Goal: Transaction & Acquisition: Book appointment/travel/reservation

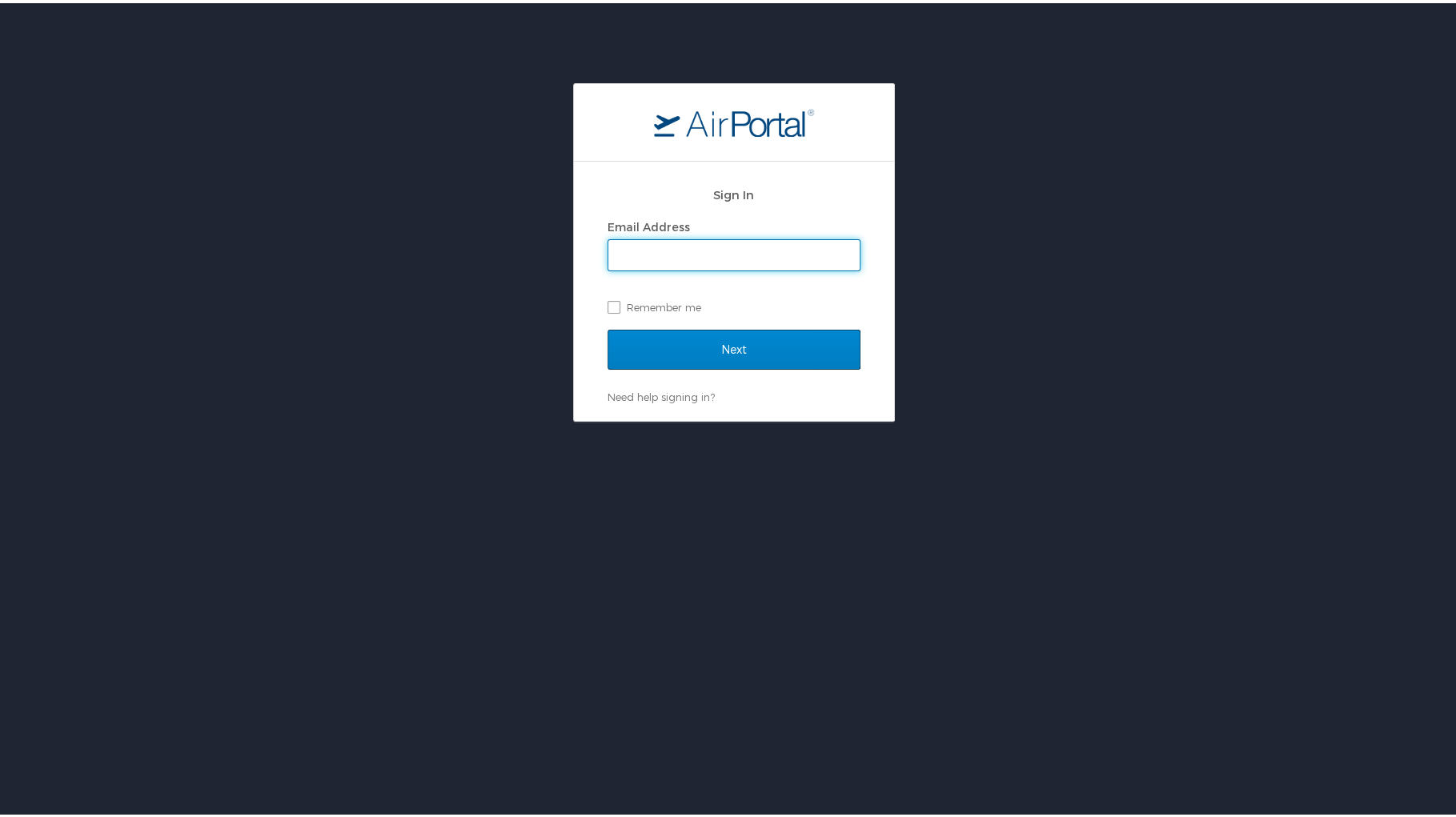
type input "[EMAIL_ADDRESS][DOMAIN_NAME]"
click at [720, 349] on input "Next" at bounding box center [734, 347] width 253 height 40
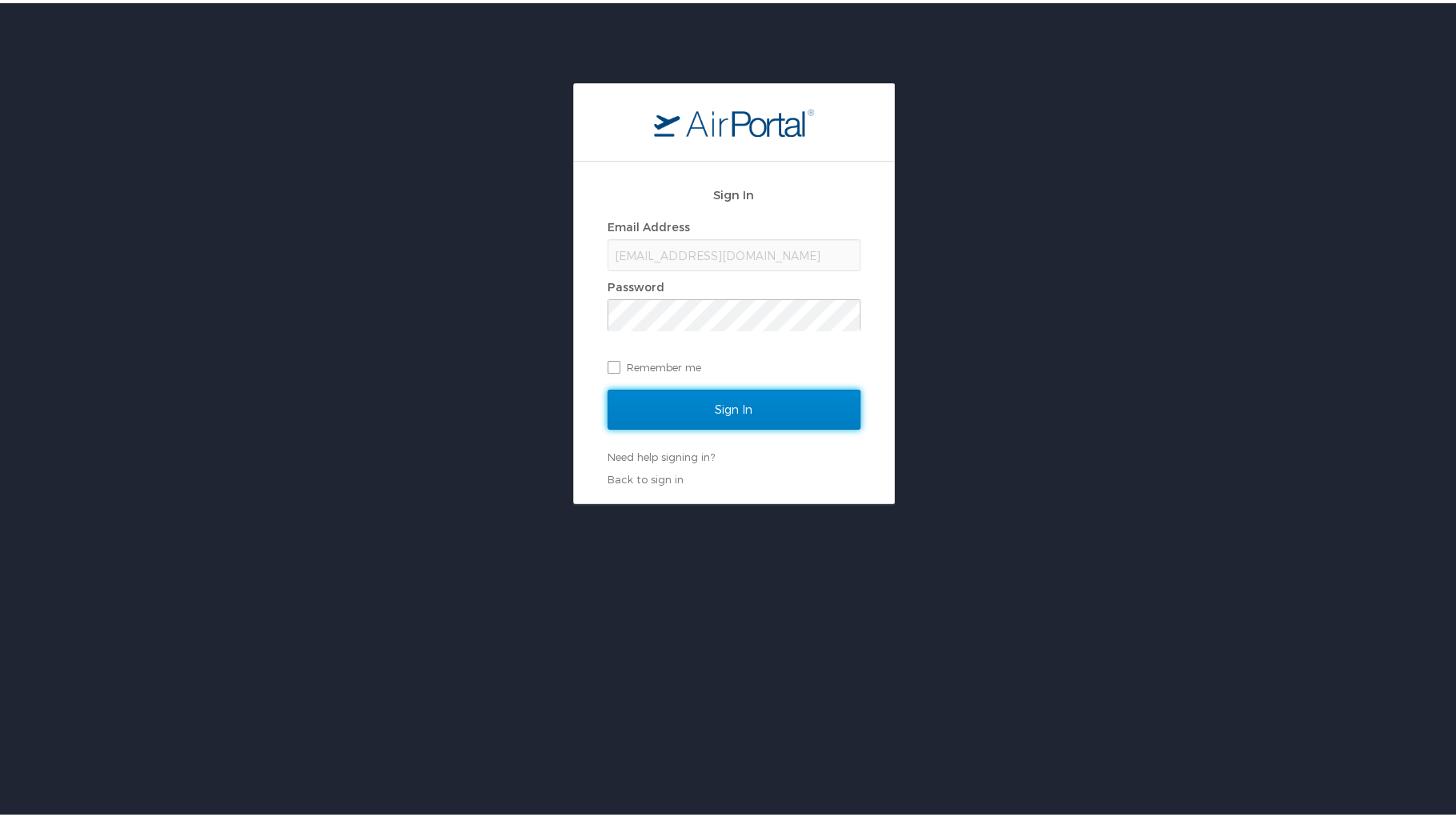
click at [719, 397] on input "Sign In" at bounding box center [734, 407] width 253 height 40
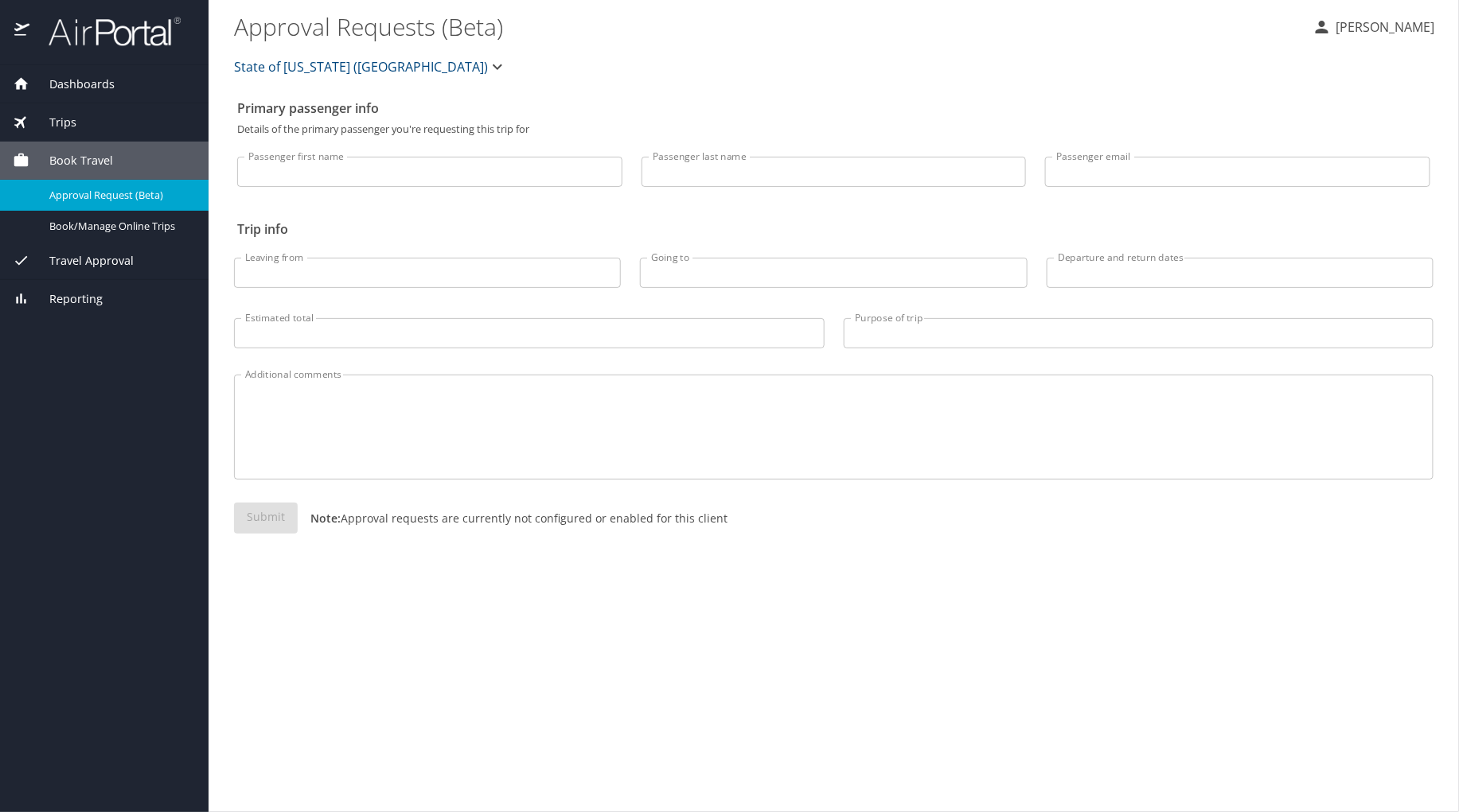
click at [65, 123] on span "Trips" at bounding box center [52, 122] width 47 height 17
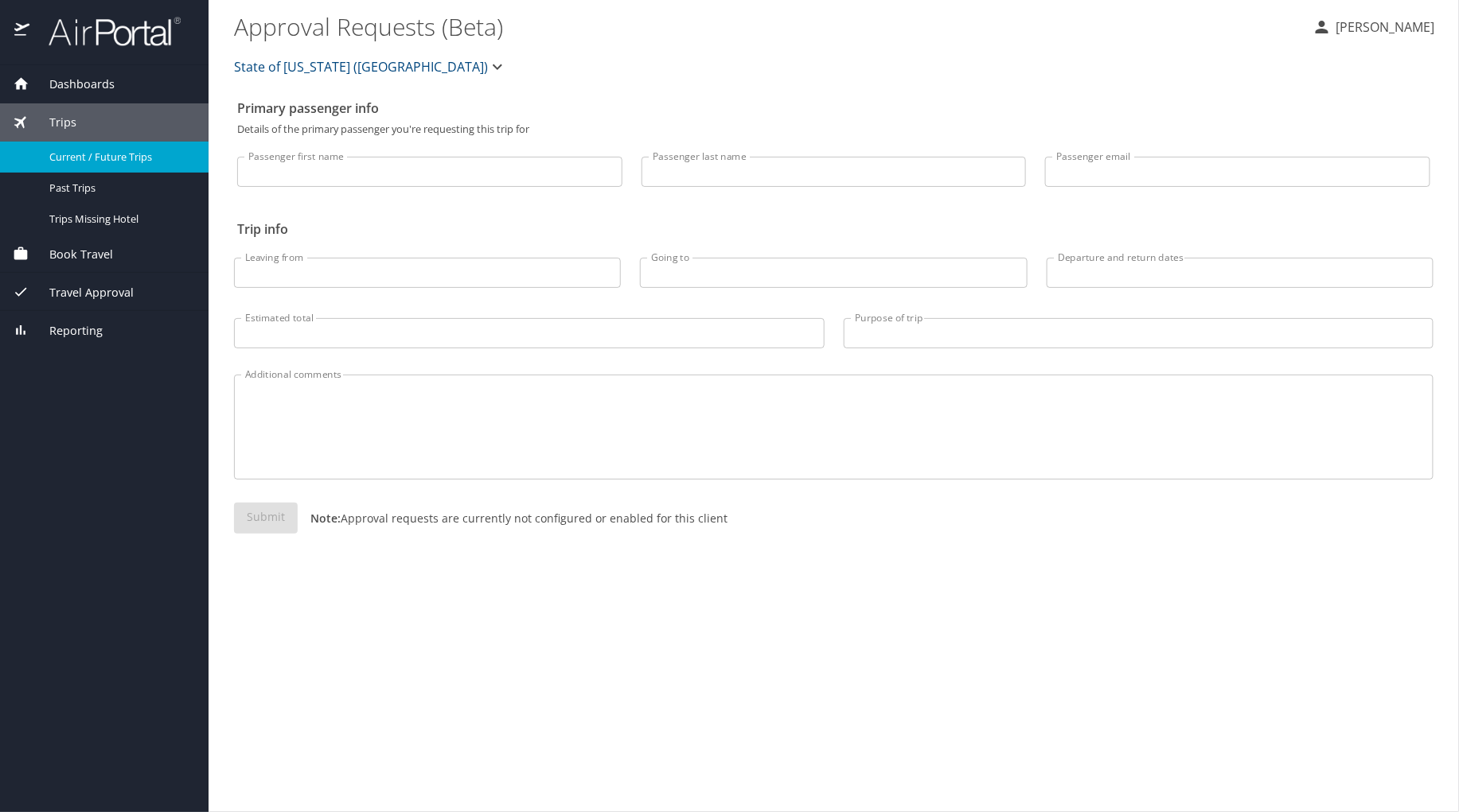
click at [74, 152] on span "Current / Future Trips" at bounding box center [119, 157] width 140 height 15
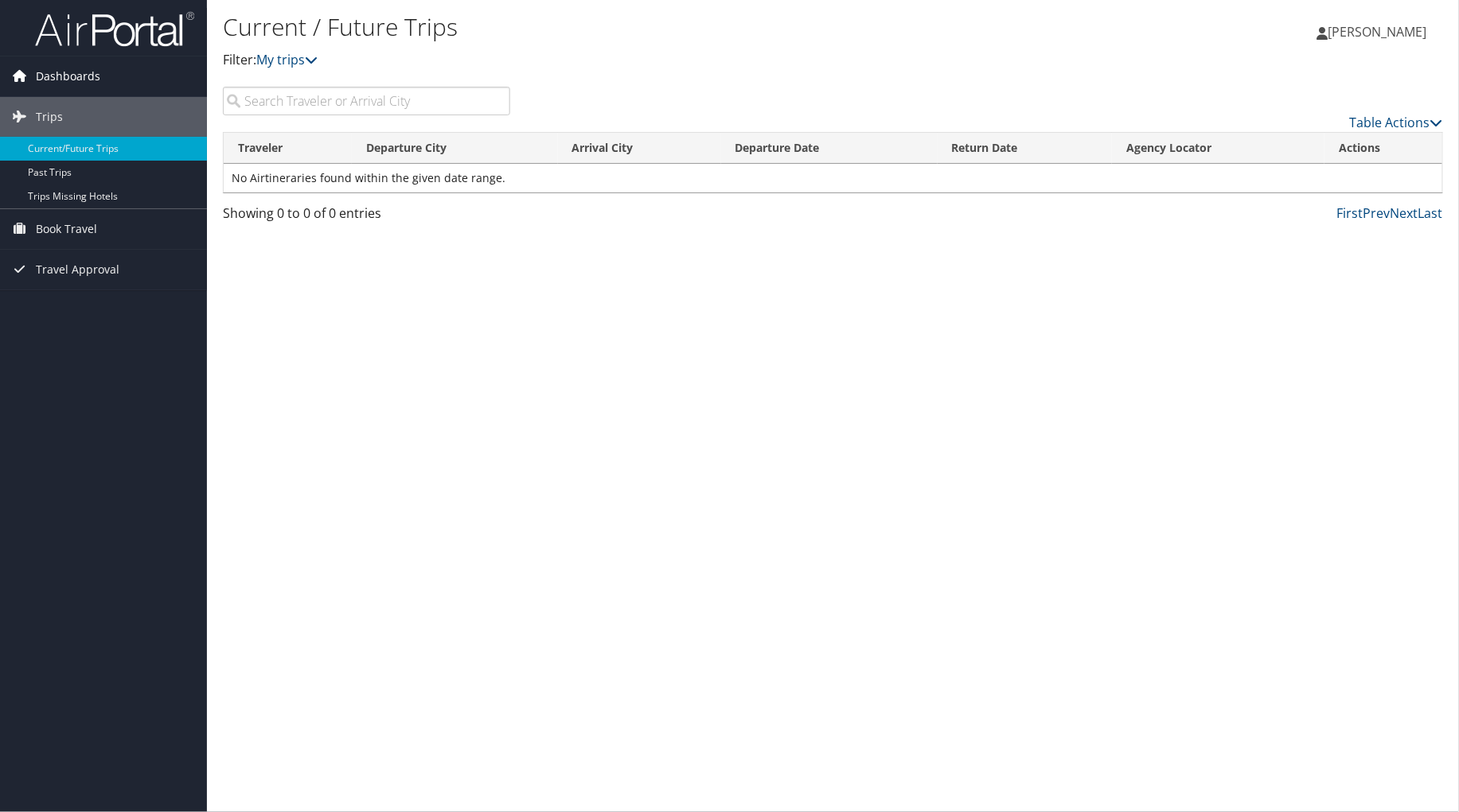
click at [84, 77] on span "Dashboards" at bounding box center [69, 76] width 65 height 40
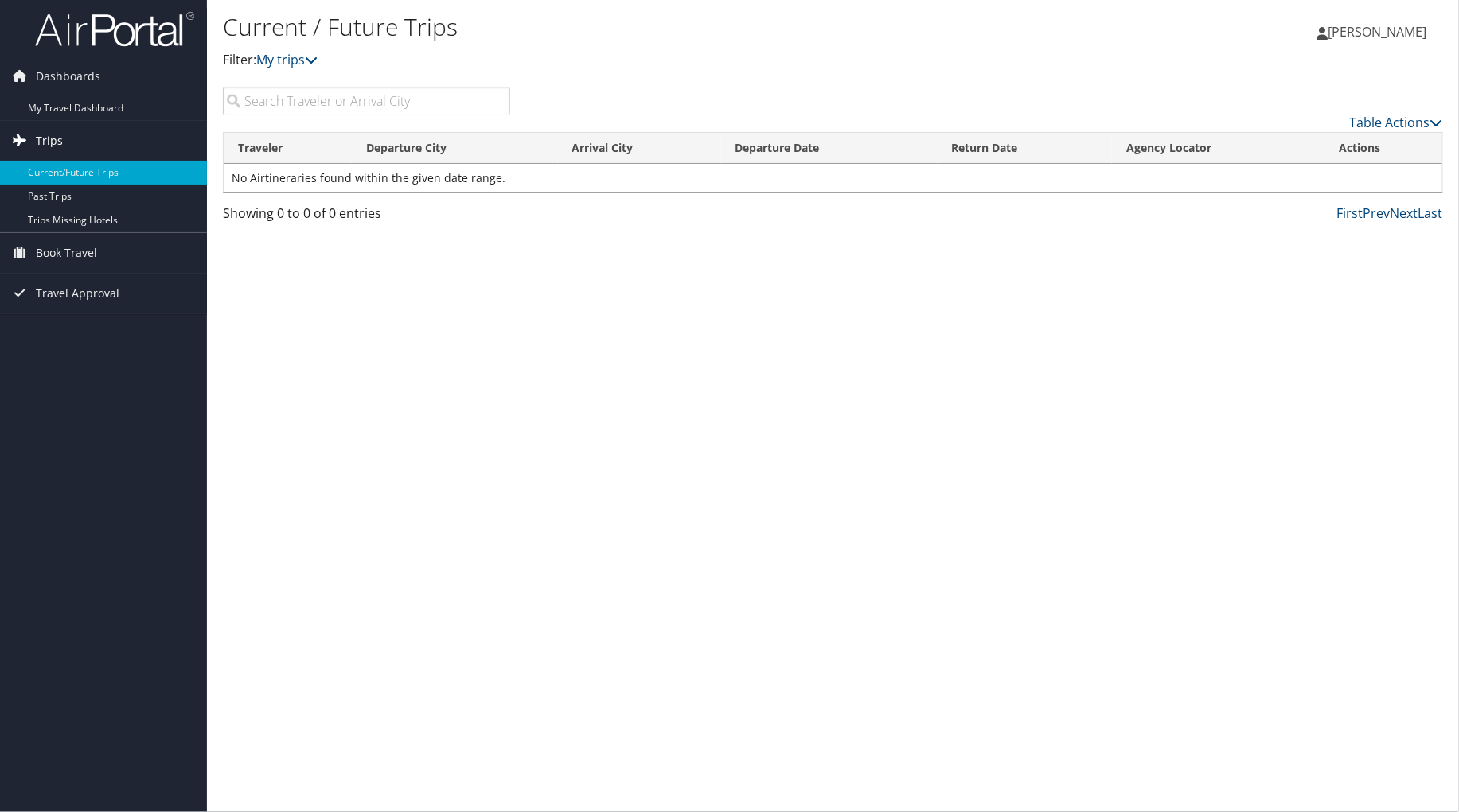
click at [48, 132] on span "Trips" at bounding box center [50, 141] width 27 height 40
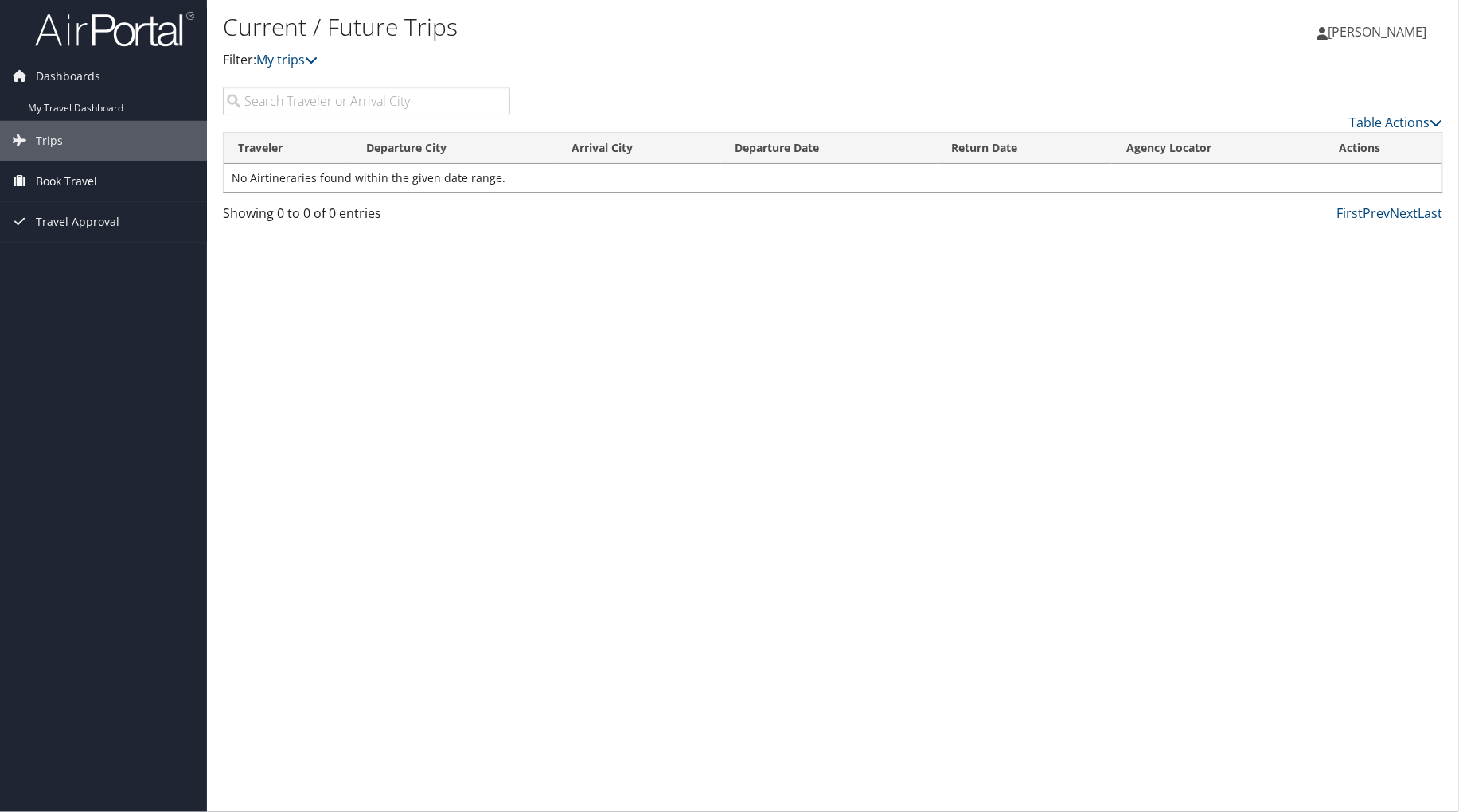
click at [58, 180] on span "Book Travel" at bounding box center [67, 181] width 61 height 40
click at [77, 233] on link "Book/Manage Online Trips" at bounding box center [103, 236] width 207 height 24
click at [109, 233] on link "Book/Manage Online Trips" at bounding box center [103, 236] width 207 height 24
click at [89, 229] on link "Book/Manage Online Trips" at bounding box center [103, 236] width 207 height 24
